Goal: Use online tool/utility

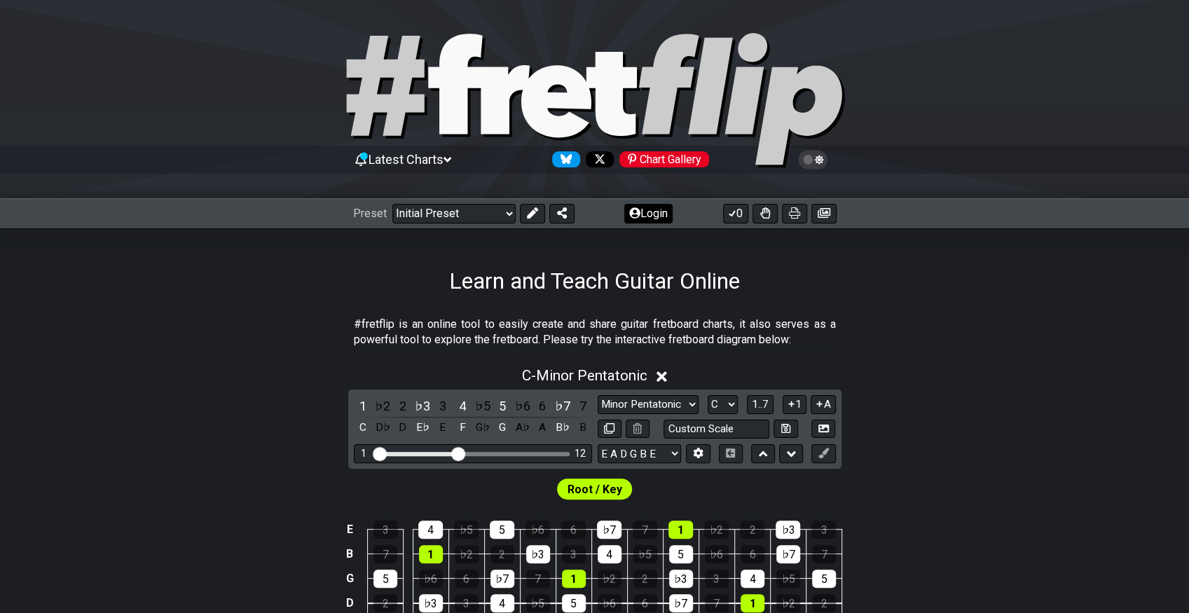
click at [650, 207] on button "Login" at bounding box center [648, 214] width 48 height 20
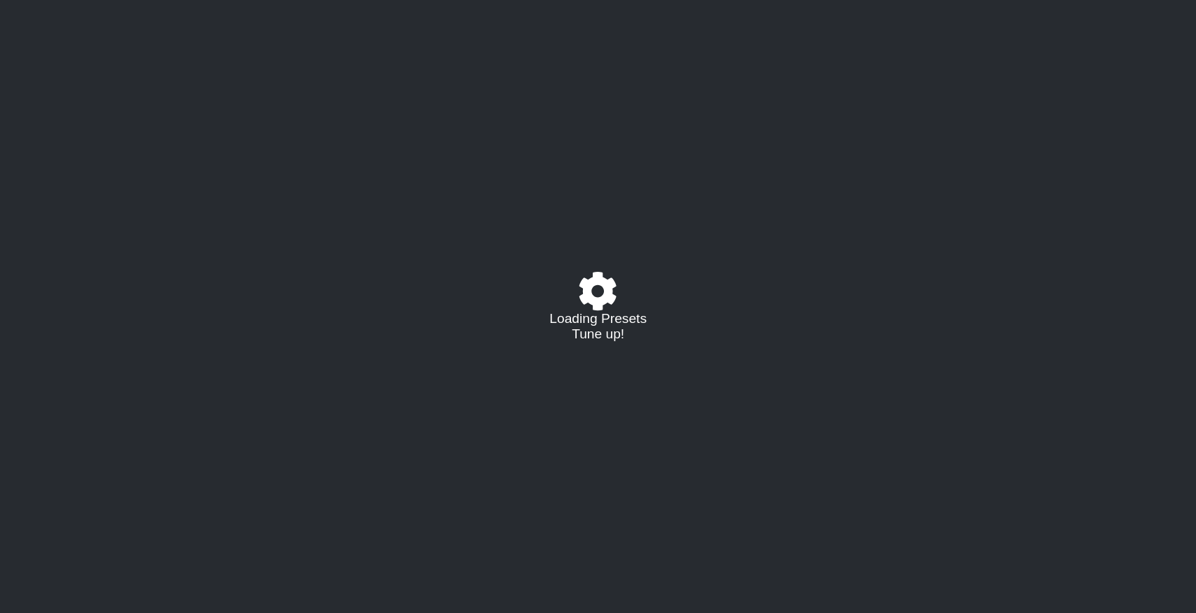
select select "C"
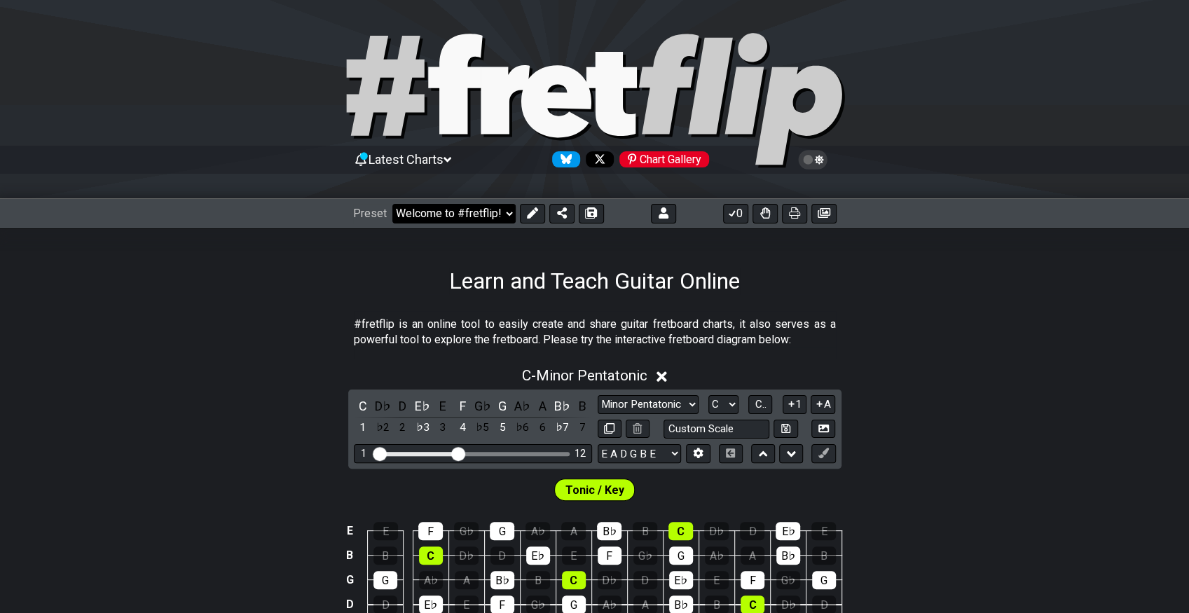
click at [503, 210] on select "Welcome to #fretflip! Initial Preset Custom Preset 7 str G standard Open Bb ext…" at bounding box center [453, 214] width 123 height 20
click at [392, 204] on select "Welcome to #fretflip! Initial Preset Custom Preset 7 str G standard Open Bb ext…" at bounding box center [453, 214] width 123 height 20
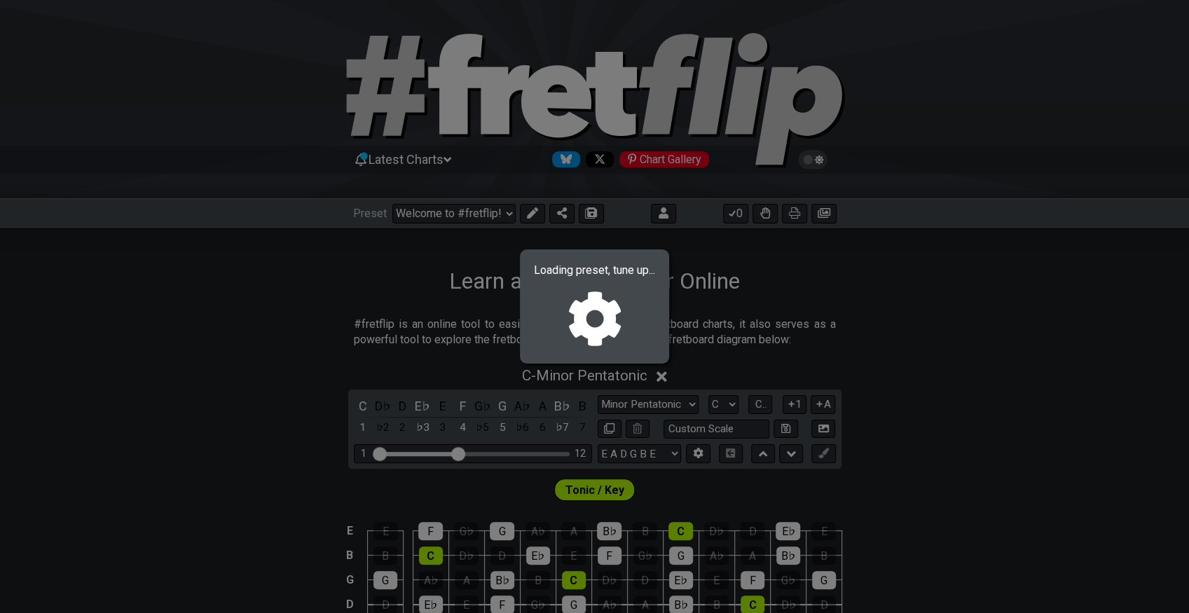
select select "/023551606881"
select select "Major / [PERSON_NAME]"
select select "Bb F Bb Eb F Bb"
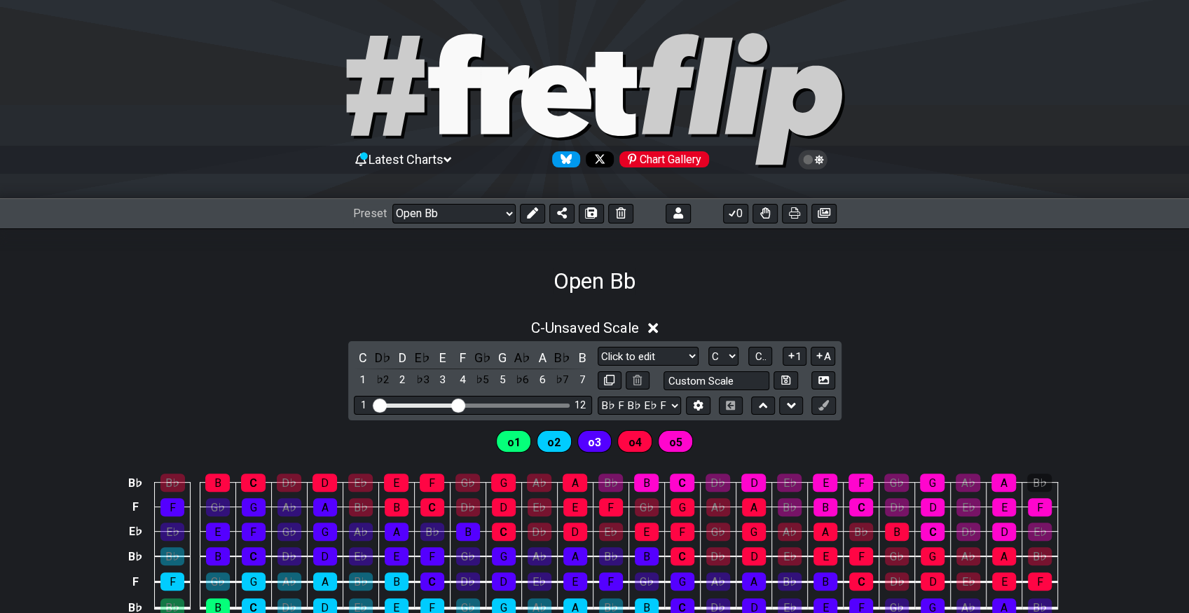
scroll to position [156, 0]
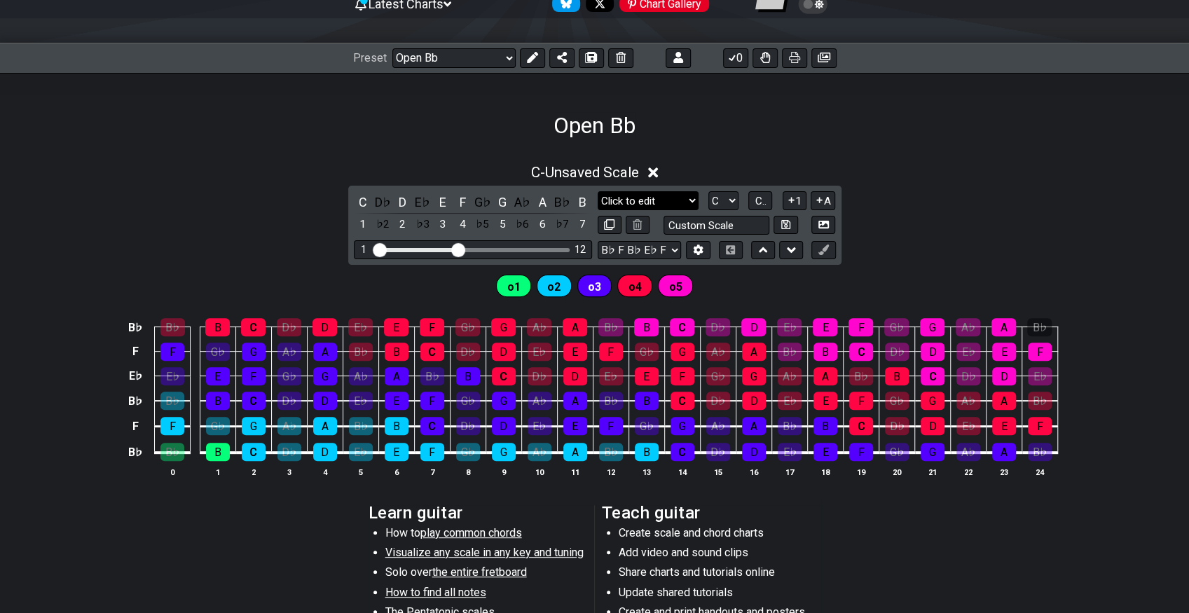
click at [689, 200] on select "Major / Ionian Click to edit Minor Pentatonic Major Pentatonic Minor Blues Majo…" at bounding box center [648, 200] width 101 height 19
select select "Minor / Aeolian"
click at [598, 191] on select "Major / Ionian Click to edit Minor Pentatonic Major Pentatonic Minor Blues Majo…" at bounding box center [648, 200] width 101 height 19
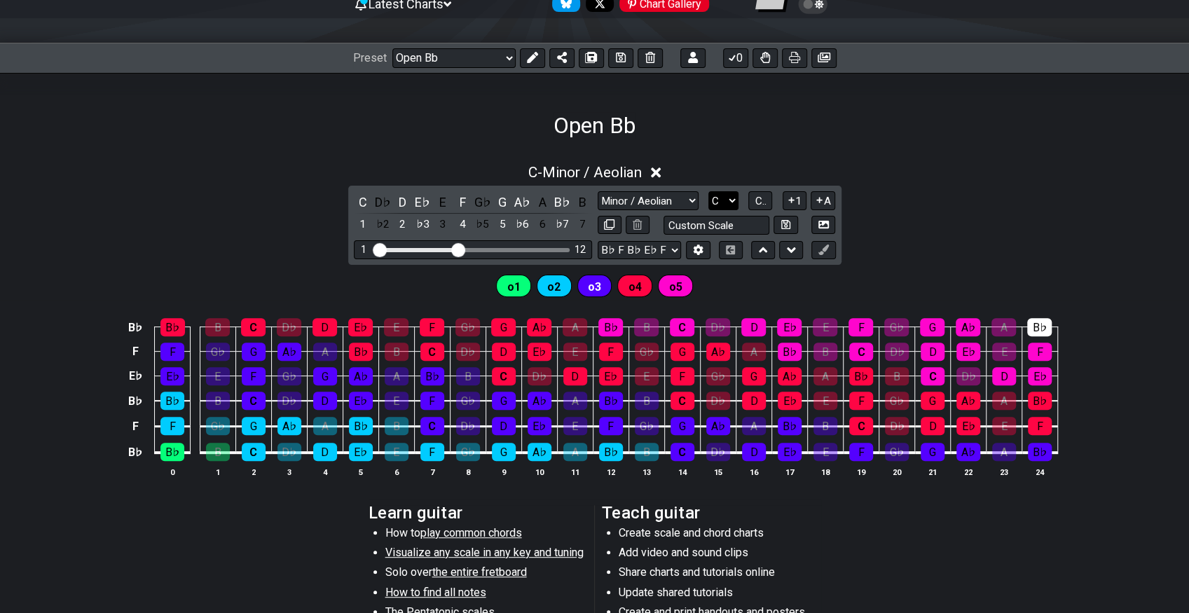
click at [729, 198] on select "A♭ A A♯ B♭ B C C♯ D♭ D D♯ E♭ E F F♯ G♭ G G♯" at bounding box center [723, 200] width 30 height 19
select select "Bb"
click at [708, 191] on select "A♭ A A♯ B♭ B C C♯ D♭ D D♯ E♭ E F F♯ G♭ G G♯" at bounding box center [723, 200] width 30 height 19
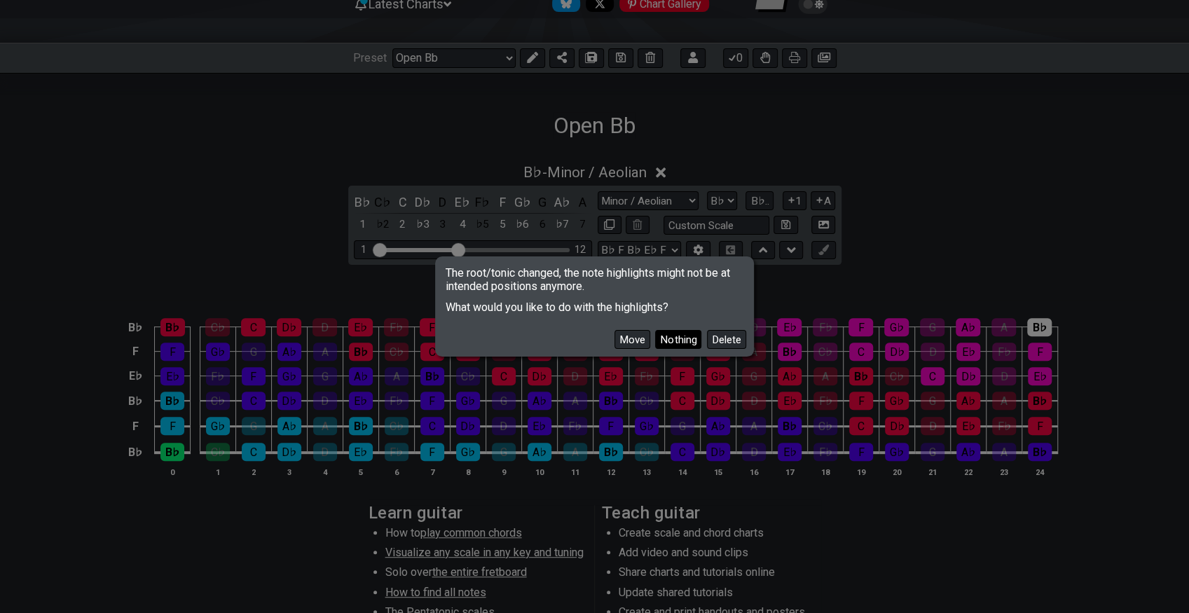
click at [680, 339] on button "Nothing" at bounding box center [678, 339] width 46 height 19
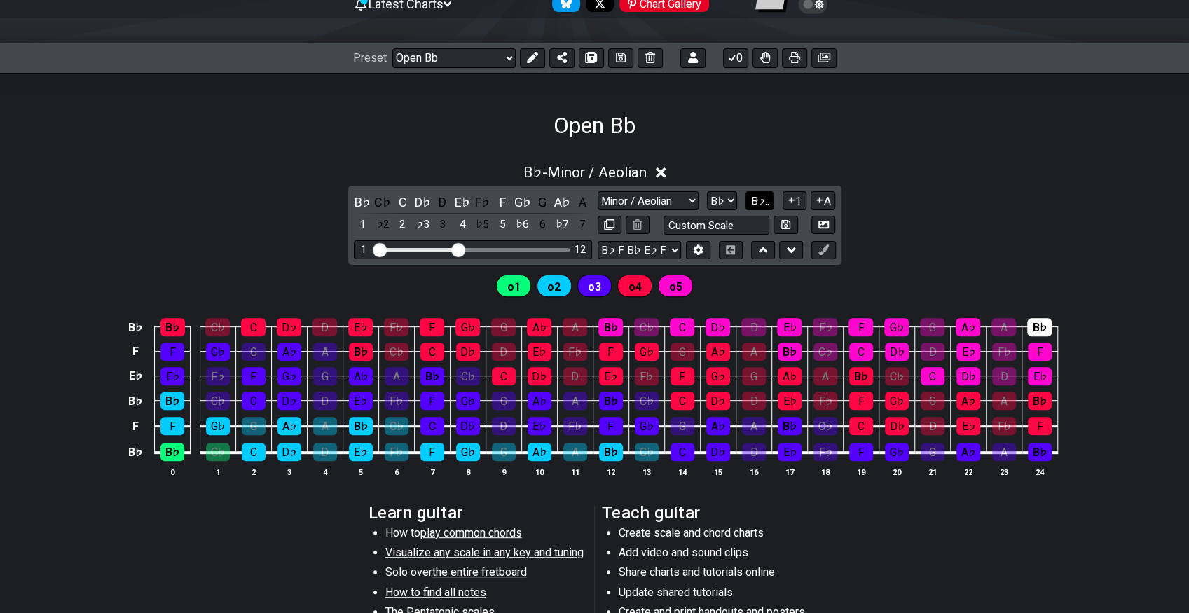
click at [769, 199] on span "B♭.." at bounding box center [759, 201] width 18 height 13
click at [764, 198] on span "1..7" at bounding box center [760, 201] width 17 height 13
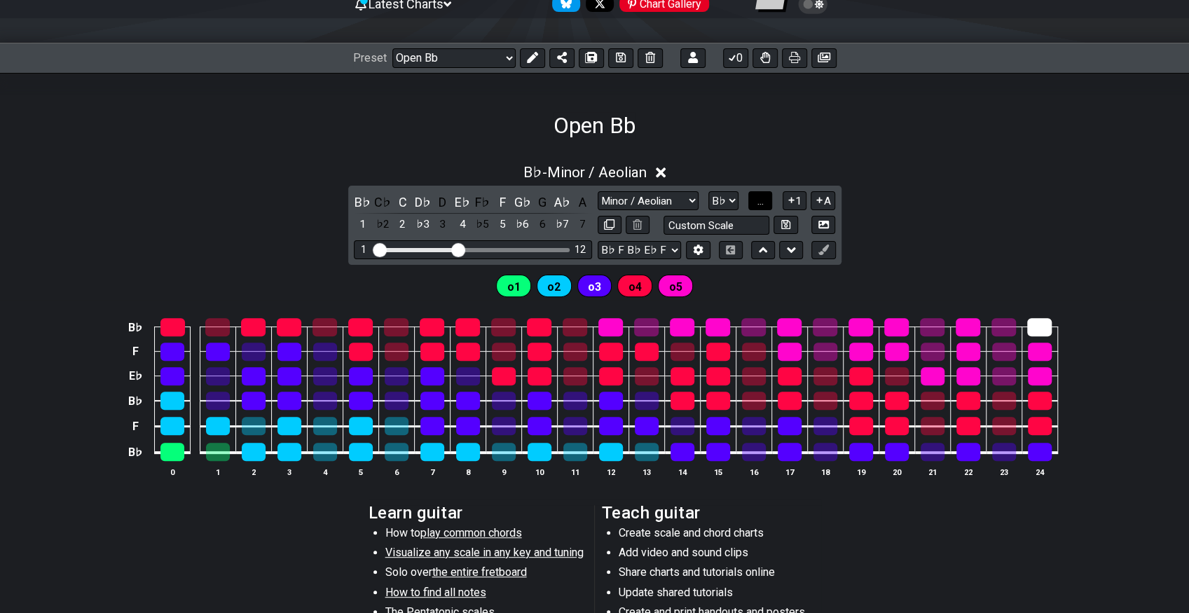
click at [764, 198] on span "..." at bounding box center [760, 201] width 6 height 13
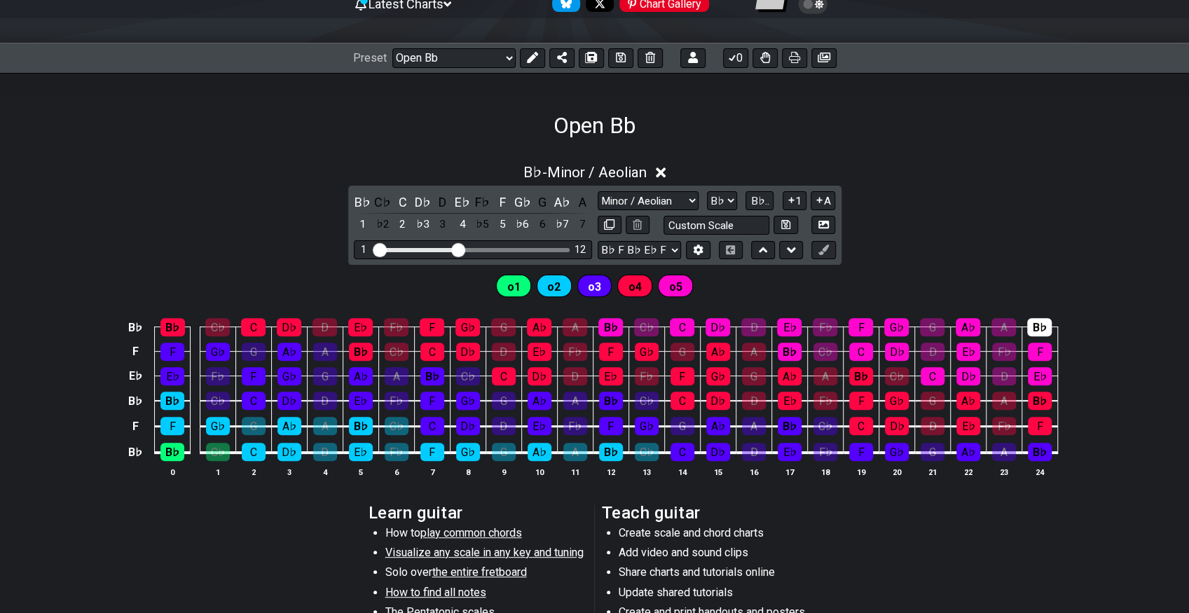
click at [1031, 226] on div "B♭ - Minor / Aeolian B♭ C♭ C D♭ D E♭ F♭ F G♭ G A♭ A 1 ♭2 2 ♭3 3 4 ♭5 5 ♭6 6 ♭7 …" at bounding box center [594, 327] width 1189 height 342
drag, startPoint x: 461, startPoint y: 254, endPoint x: 528, endPoint y: 247, distance: 67.6
click at [528, 249] on input "Visible fret range" at bounding box center [472, 249] width 199 height 0
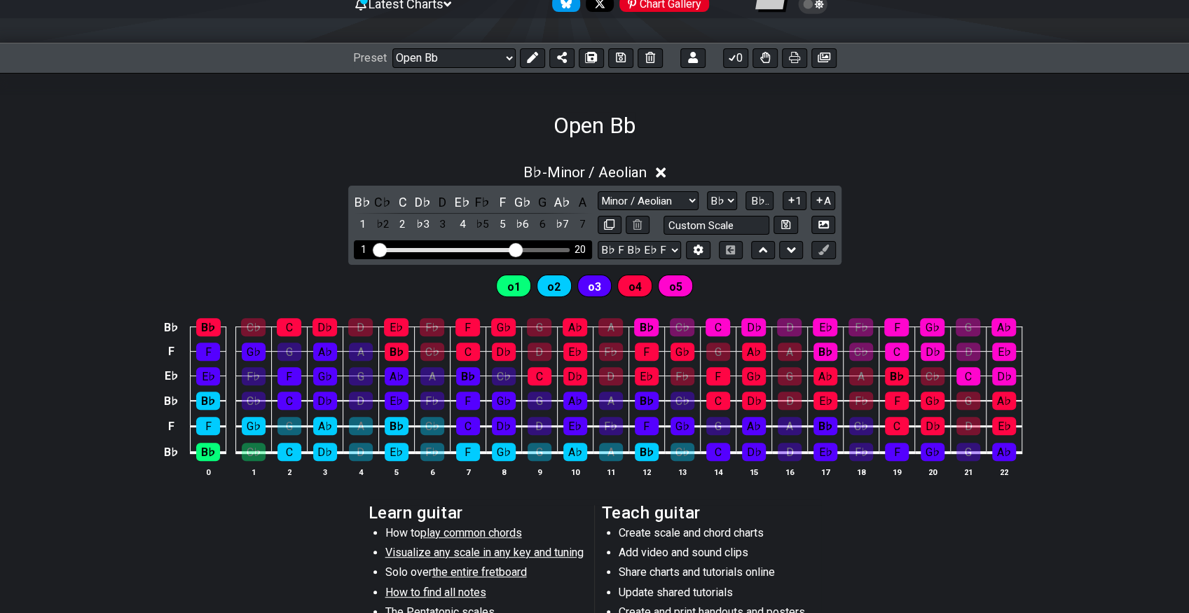
drag, startPoint x: 528, startPoint y: 247, endPoint x: 518, endPoint y: 249, distance: 10.2
click at [518, 249] on input "Visible fret range" at bounding box center [472, 249] width 199 height 0
